Goal: Task Accomplishment & Management: Complete application form

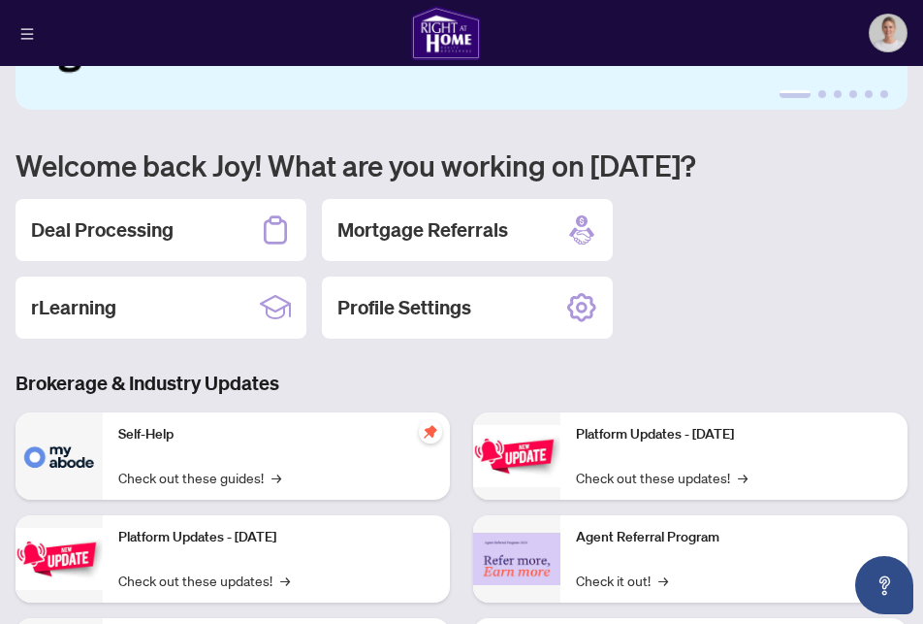
scroll to position [114, 0]
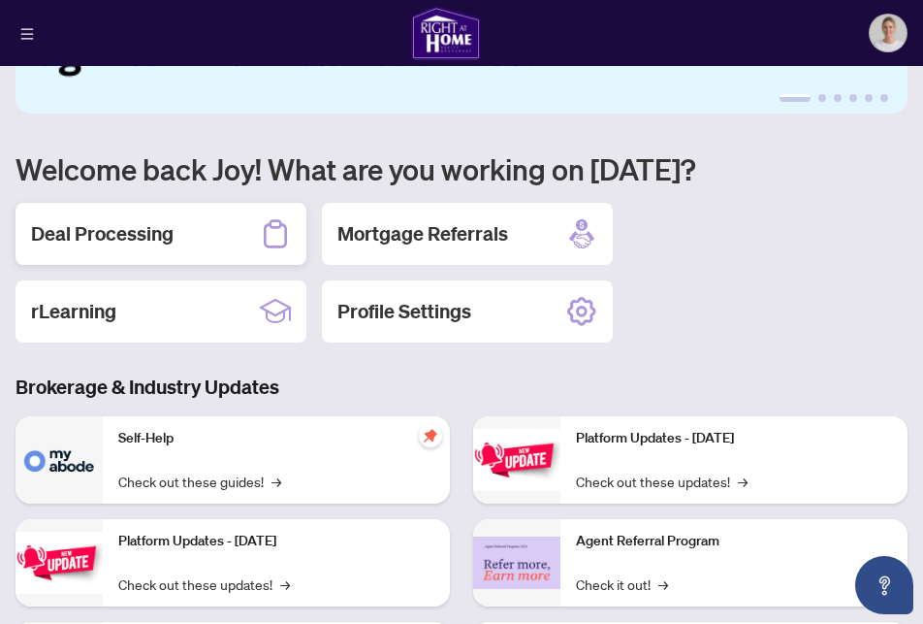
click at [178, 241] on div "Deal Processing" at bounding box center [161, 234] width 291 height 62
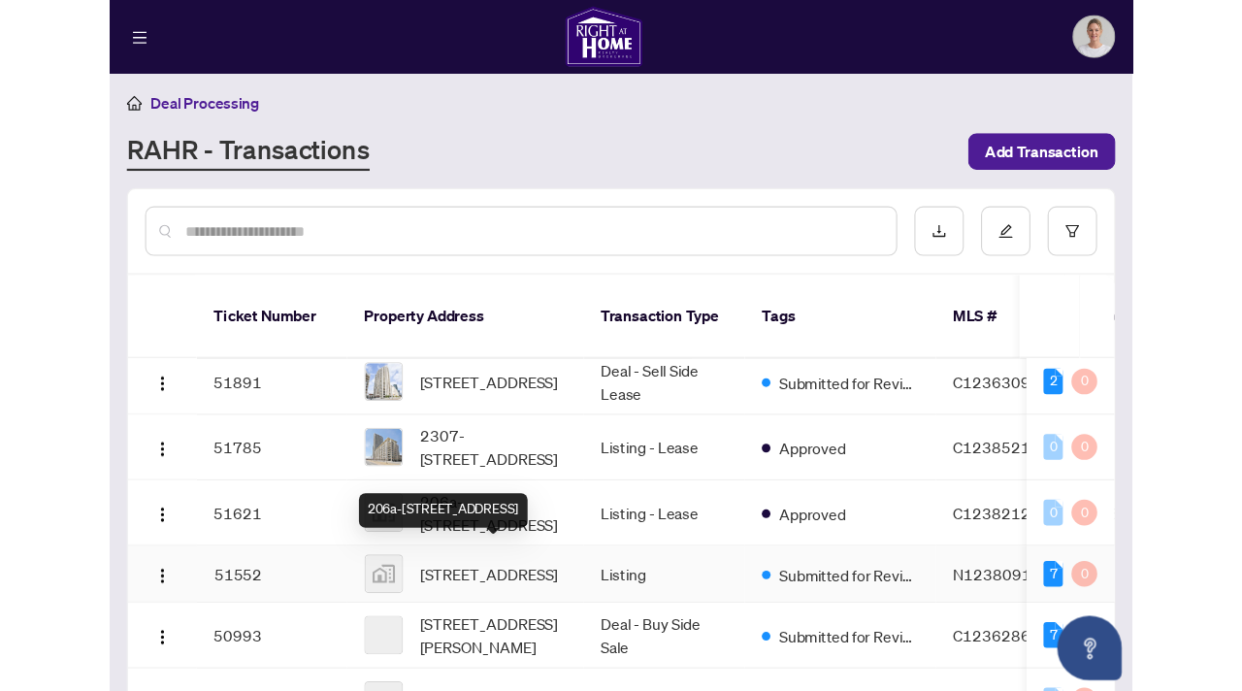
scroll to position [178, 0]
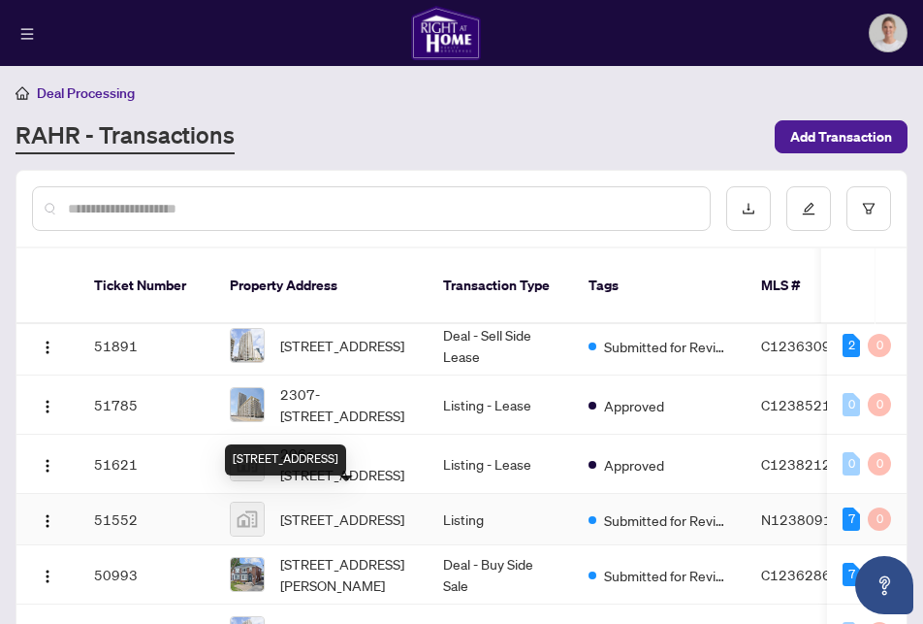
click at [288, 508] on span "[STREET_ADDRESS]" at bounding box center [342, 518] width 124 height 21
click at [458, 504] on td "Listing" at bounding box center [500, 519] width 145 height 51
click at [377, 508] on span "[STREET_ADDRESS]" at bounding box center [342, 518] width 124 height 21
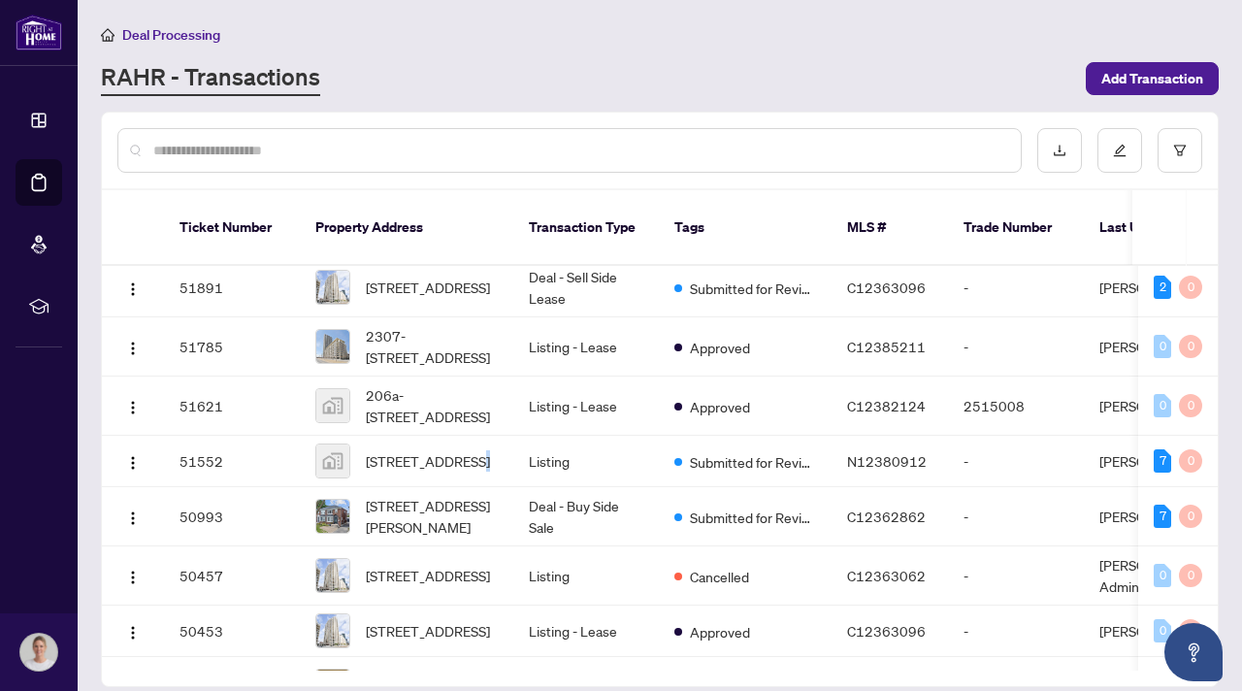
click at [333, 448] on img at bounding box center [332, 460] width 33 height 33
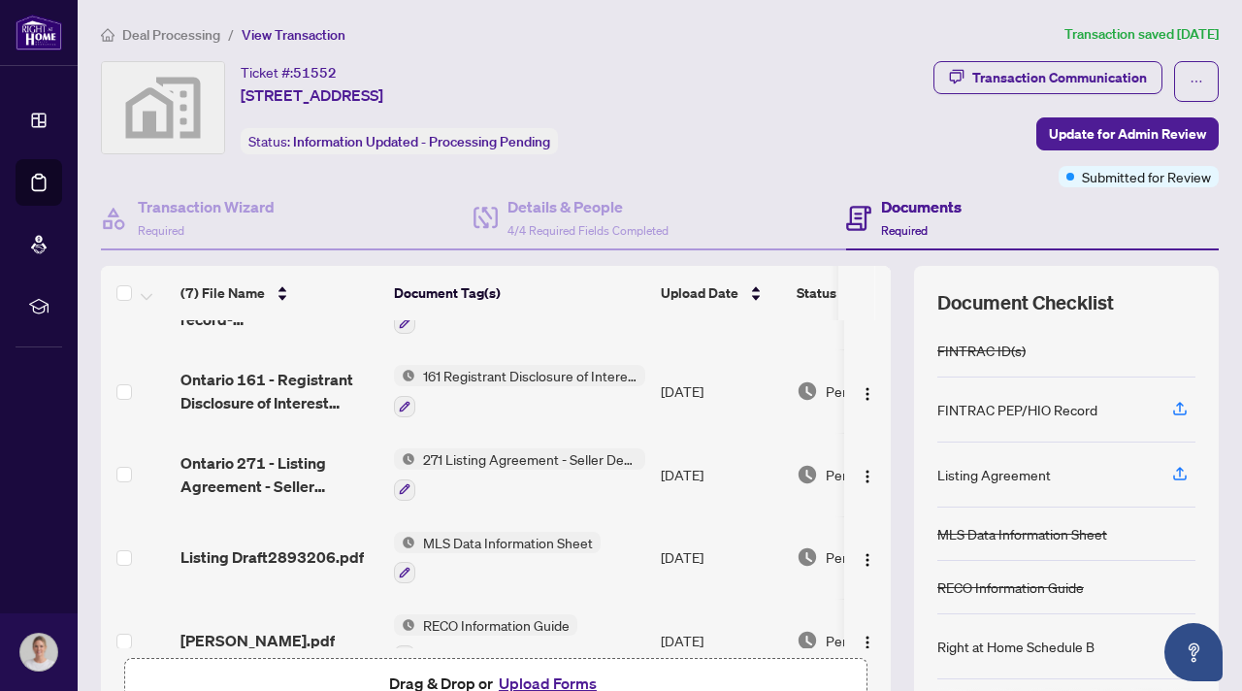
scroll to position [219, 0]
click at [565, 623] on button "Upload Forms" at bounding box center [548, 682] width 110 height 25
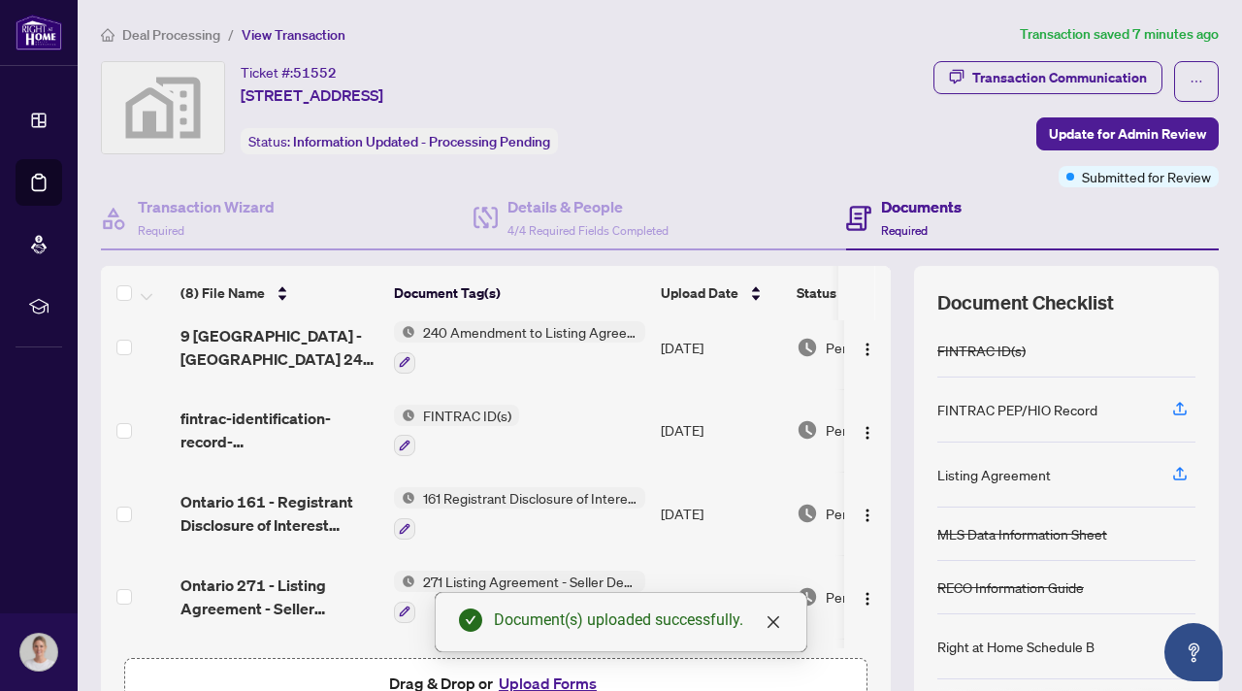
scroll to position [0, 0]
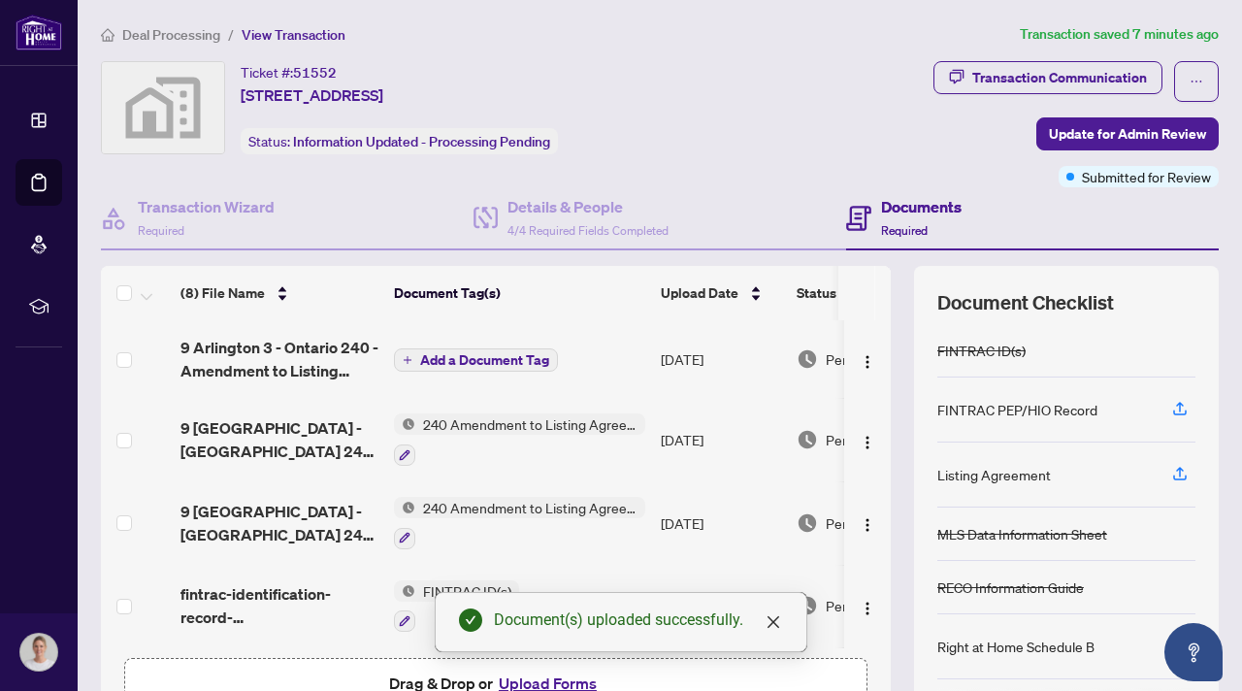
click at [487, 355] on span "Add a Document Tag" at bounding box center [484, 360] width 129 height 14
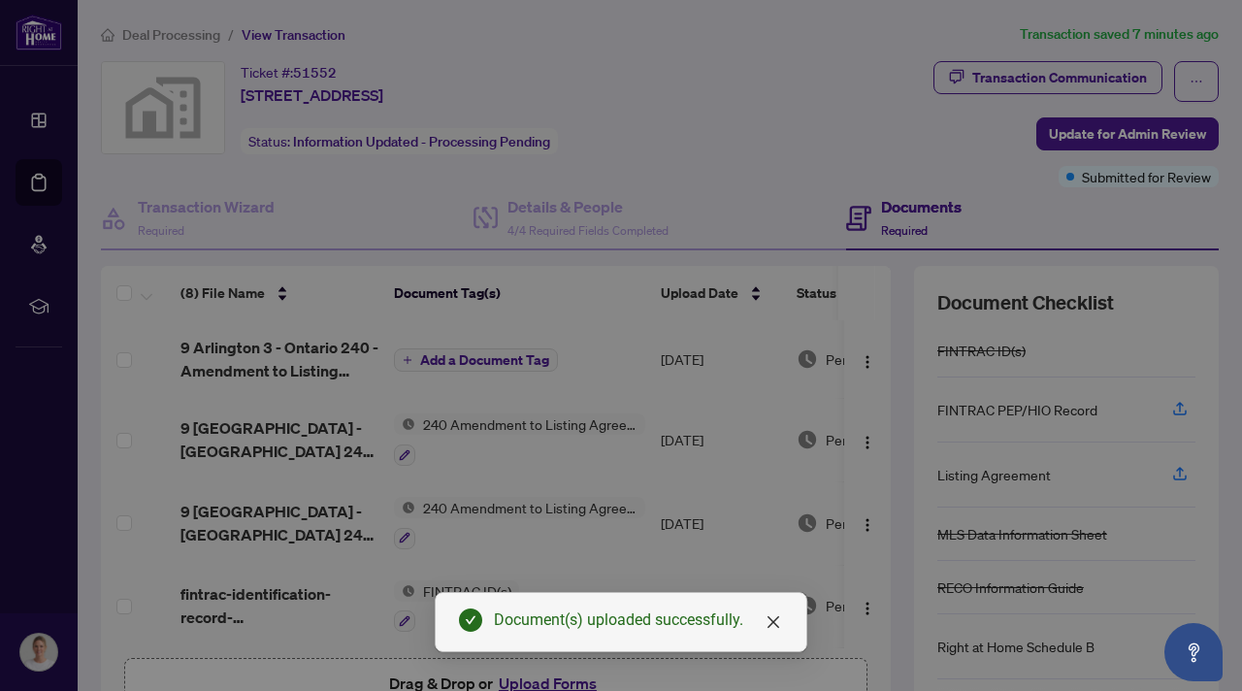
click at [512, 297] on div "Manage document tags Please browse the list or search to apply tags to: 9 Arlin…" at bounding box center [621, 346] width 442 height 488
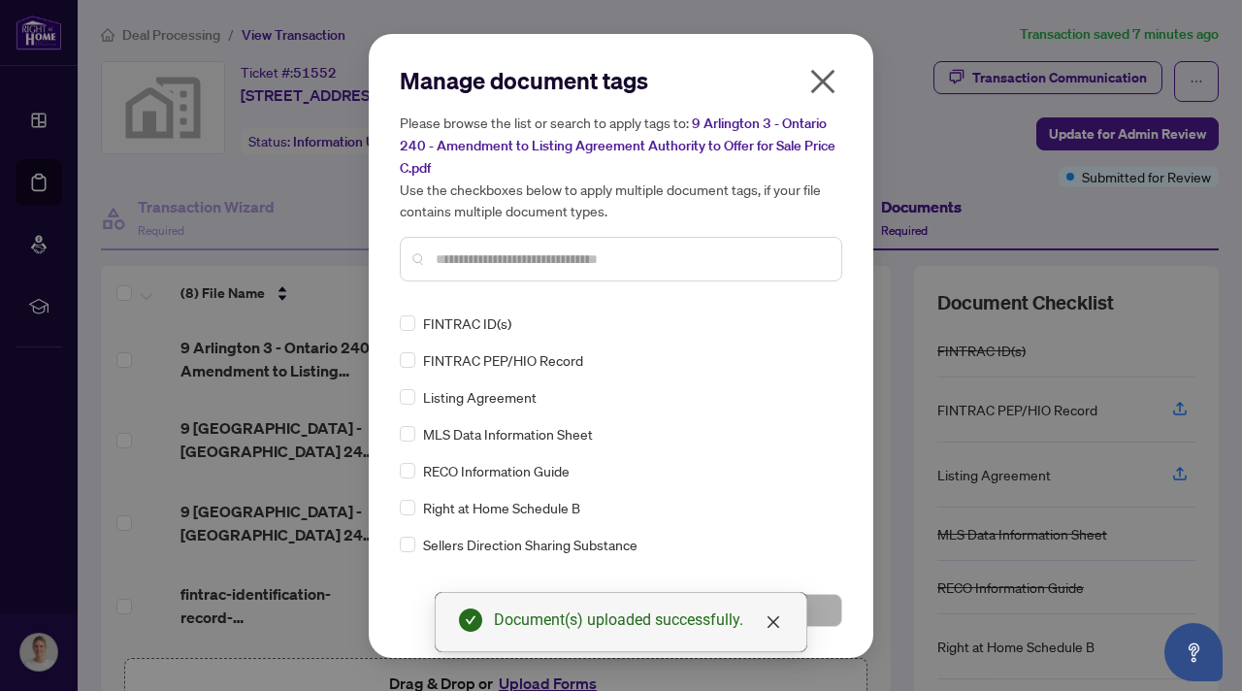
click at [480, 256] on input "text" at bounding box center [631, 258] width 390 height 21
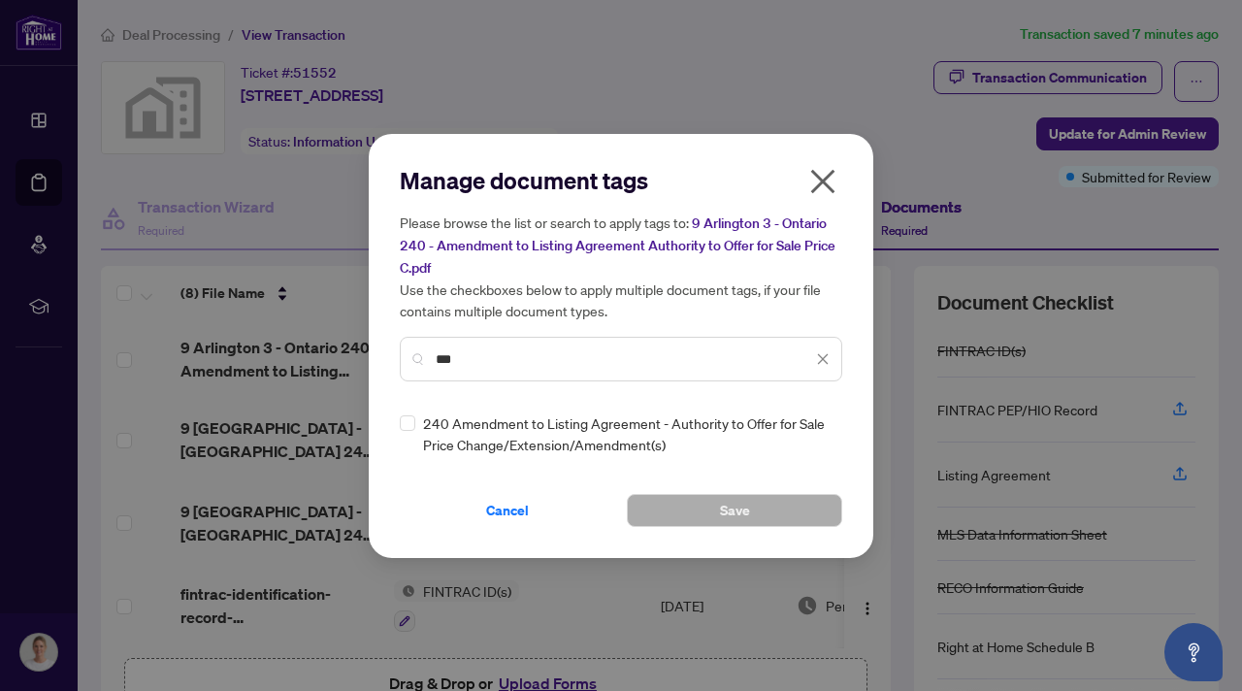
type input "***"
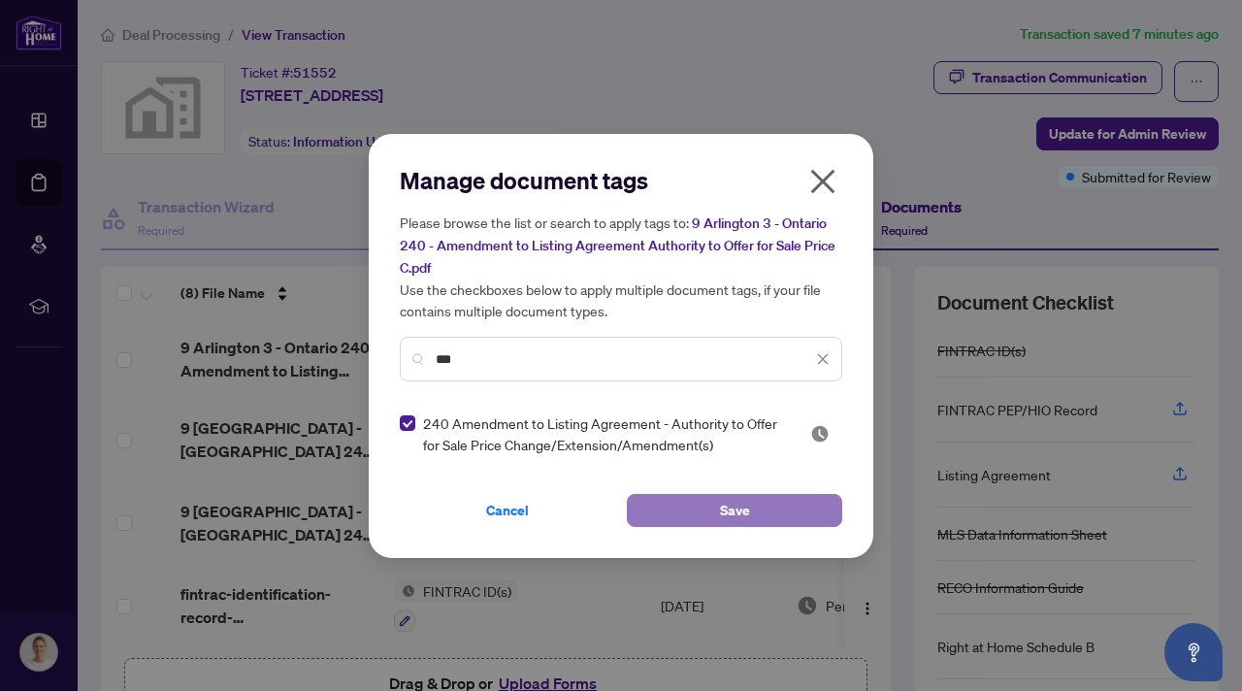
click at [707, 511] on button "Save" at bounding box center [734, 510] width 215 height 33
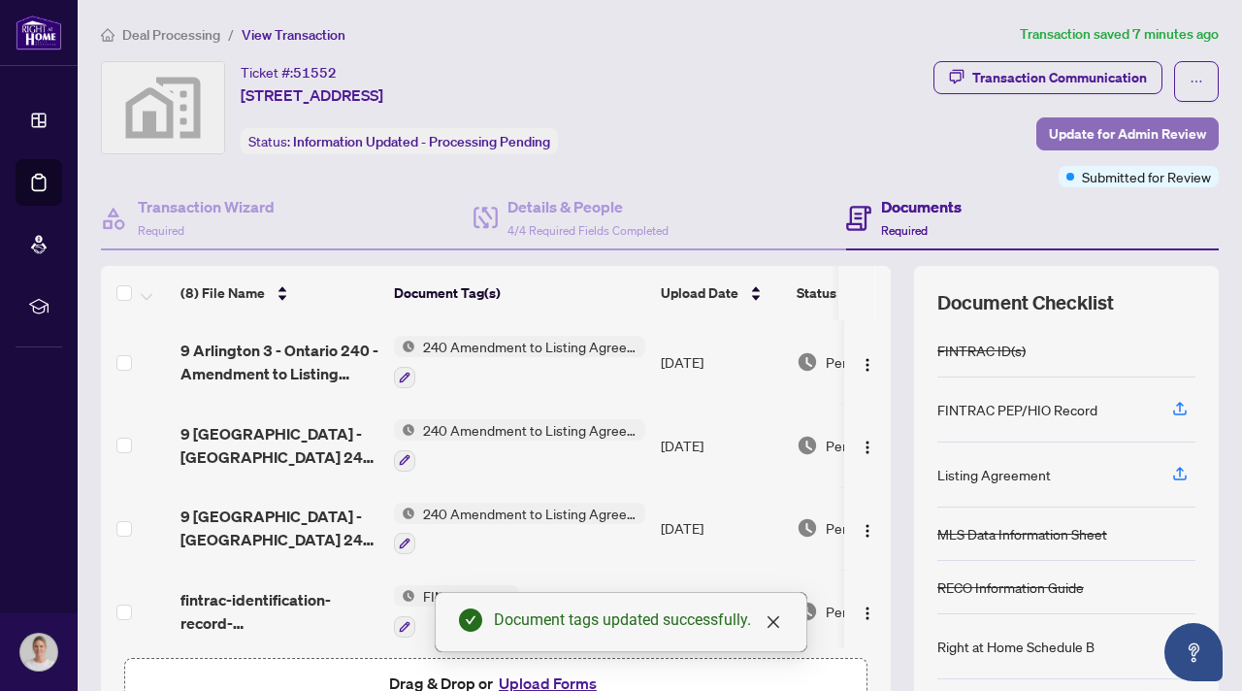
click at [922, 142] on span "Update for Admin Review" at bounding box center [1127, 133] width 157 height 31
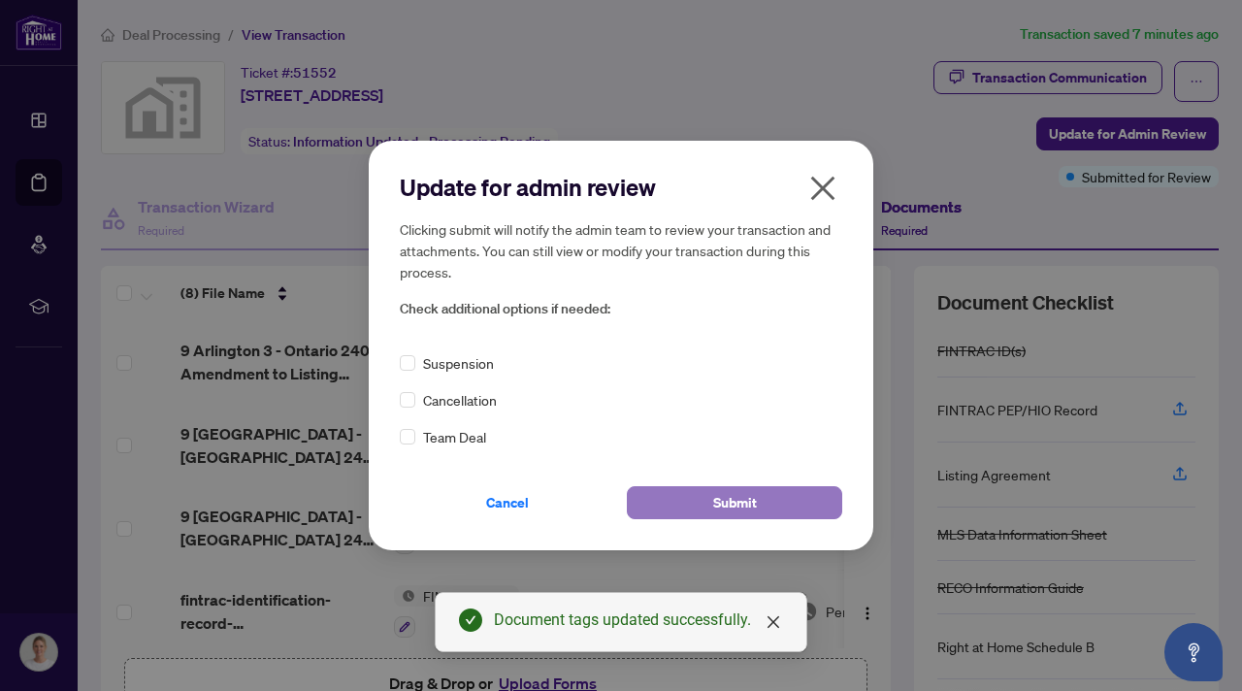
click at [727, 494] on span "Submit" at bounding box center [735, 502] width 44 height 31
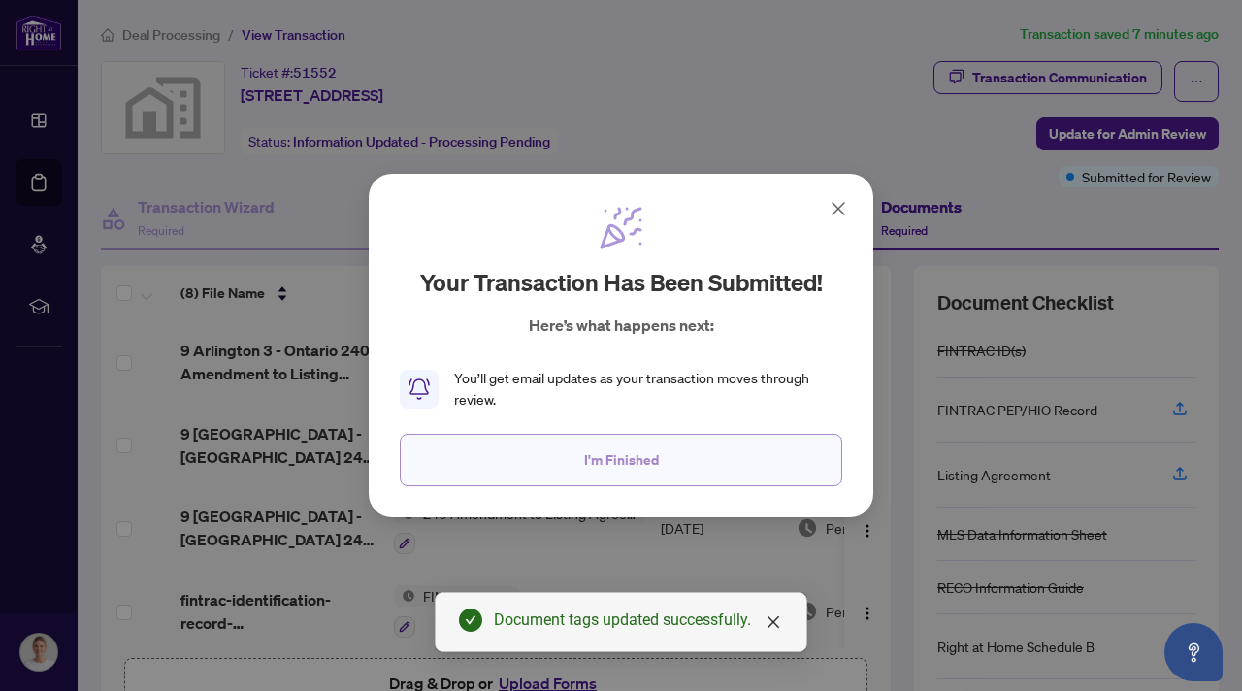
click at [710, 450] on button "I'm Finished" at bounding box center [621, 460] width 442 height 52
